Goal: Go to known website: Access a specific website the user already knows

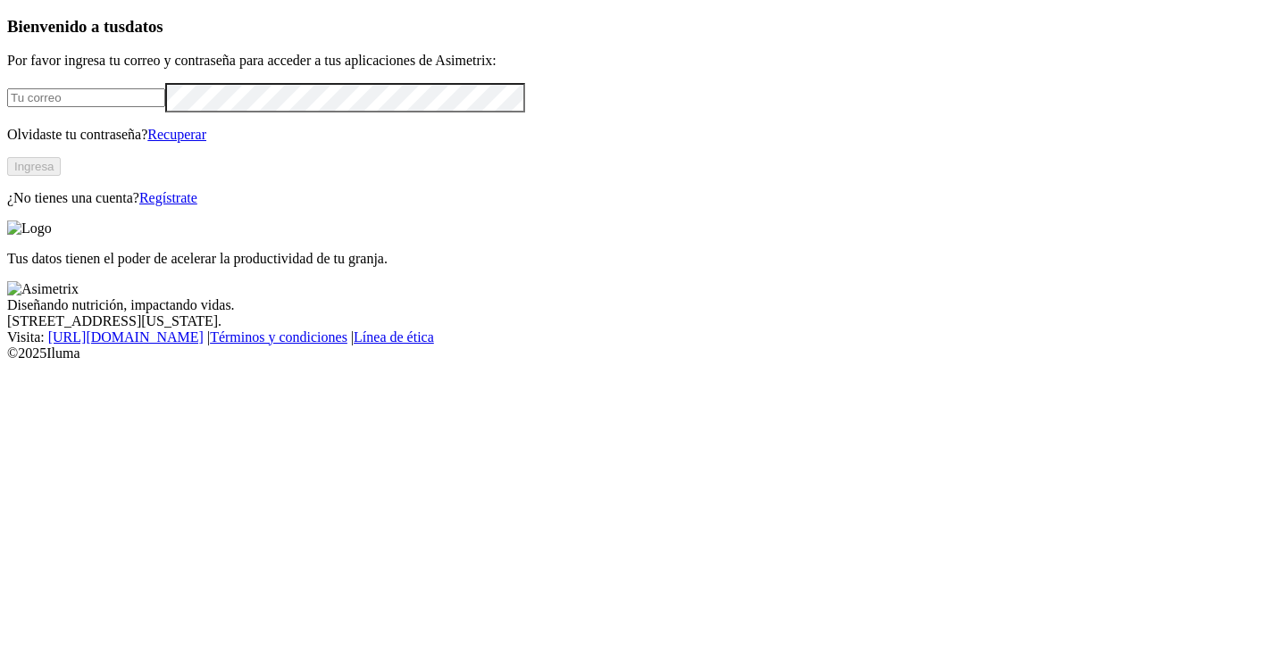
type input "[PERSON_NAME][EMAIL_ADDRESS][DOMAIN_NAME]"
click at [61, 176] on button "Ingresa" at bounding box center [34, 166] width 54 height 19
